Goal: Task Accomplishment & Management: Complete application form

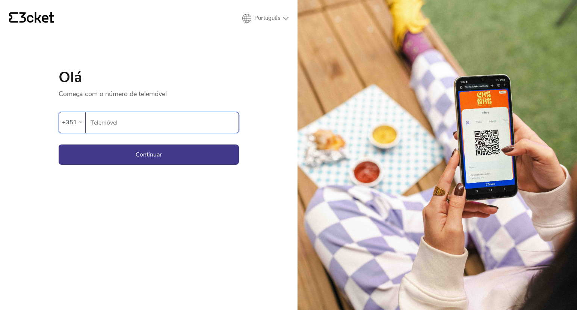
click at [123, 121] on input "Telemóvel" at bounding box center [164, 122] width 148 height 21
type input "914524161"
click at [153, 155] on button "Continuar" at bounding box center [149, 155] width 180 height 20
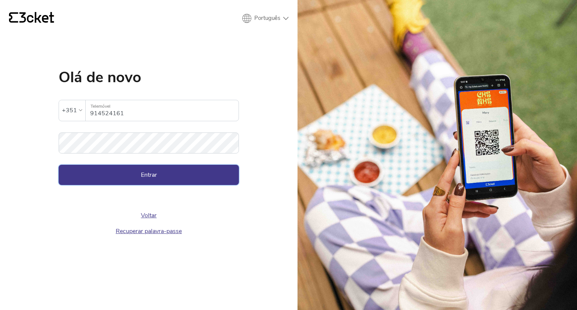
click at [156, 173] on button "Entrar" at bounding box center [149, 175] width 180 height 20
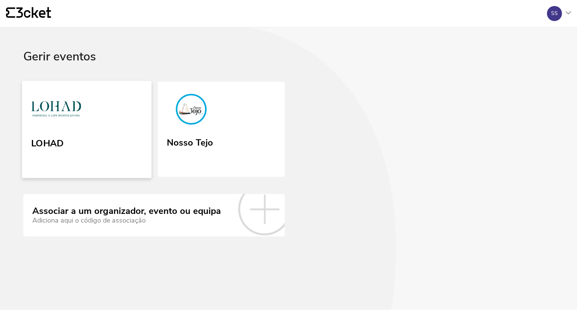
click at [73, 151] on link "LOHAD" at bounding box center [87, 129] width 130 height 97
